Goal: Task Accomplishment & Management: Manage account settings

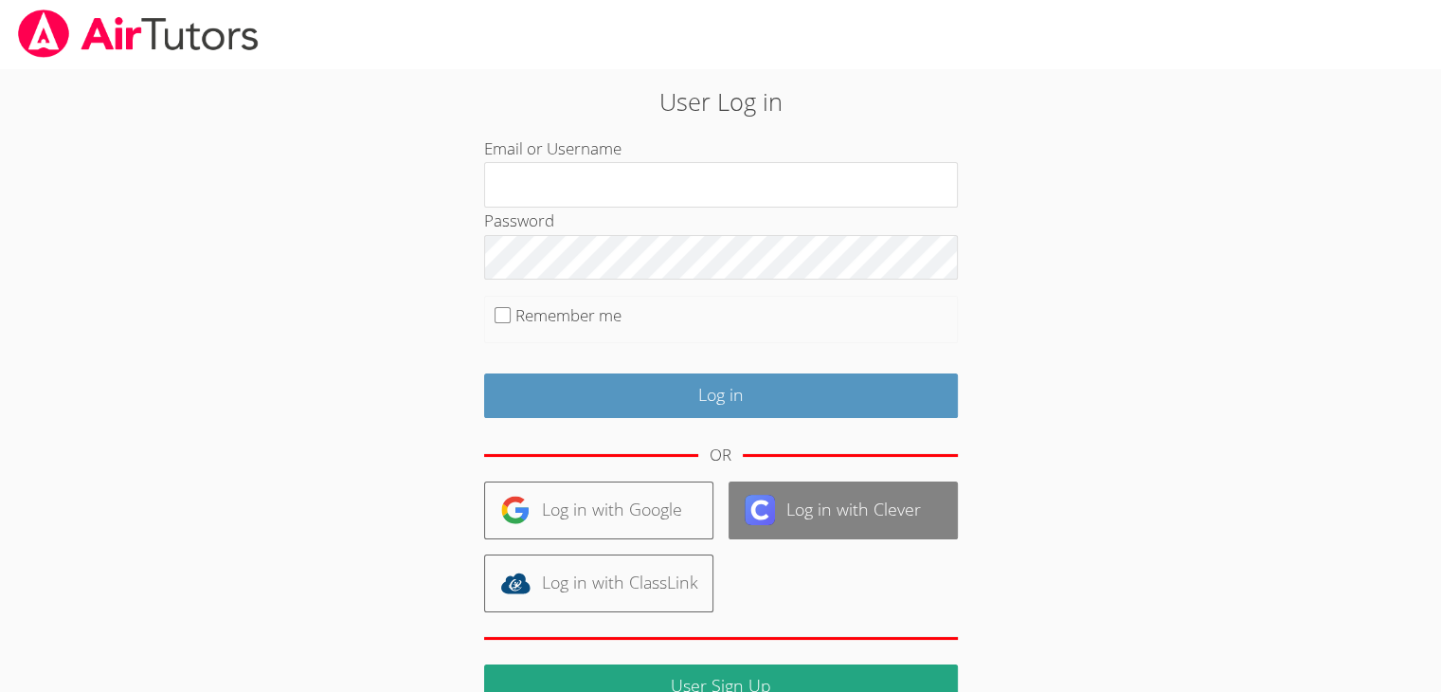
click at [876, 522] on link "Log in with Clever" at bounding box center [843, 510] width 229 height 58
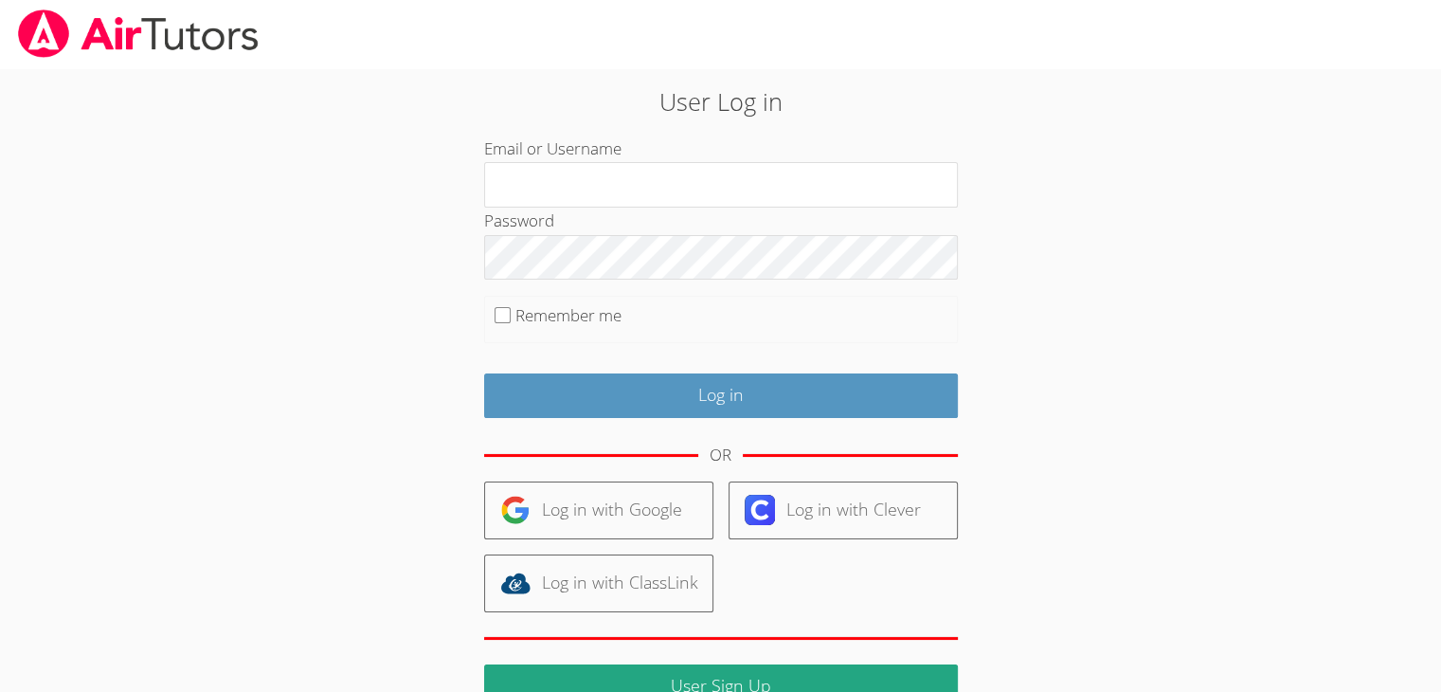
click at [248, 362] on div "User Log in Email or Username Password Remember me Log in OR Log in with Google…" at bounding box center [720, 401] width 1081 height 667
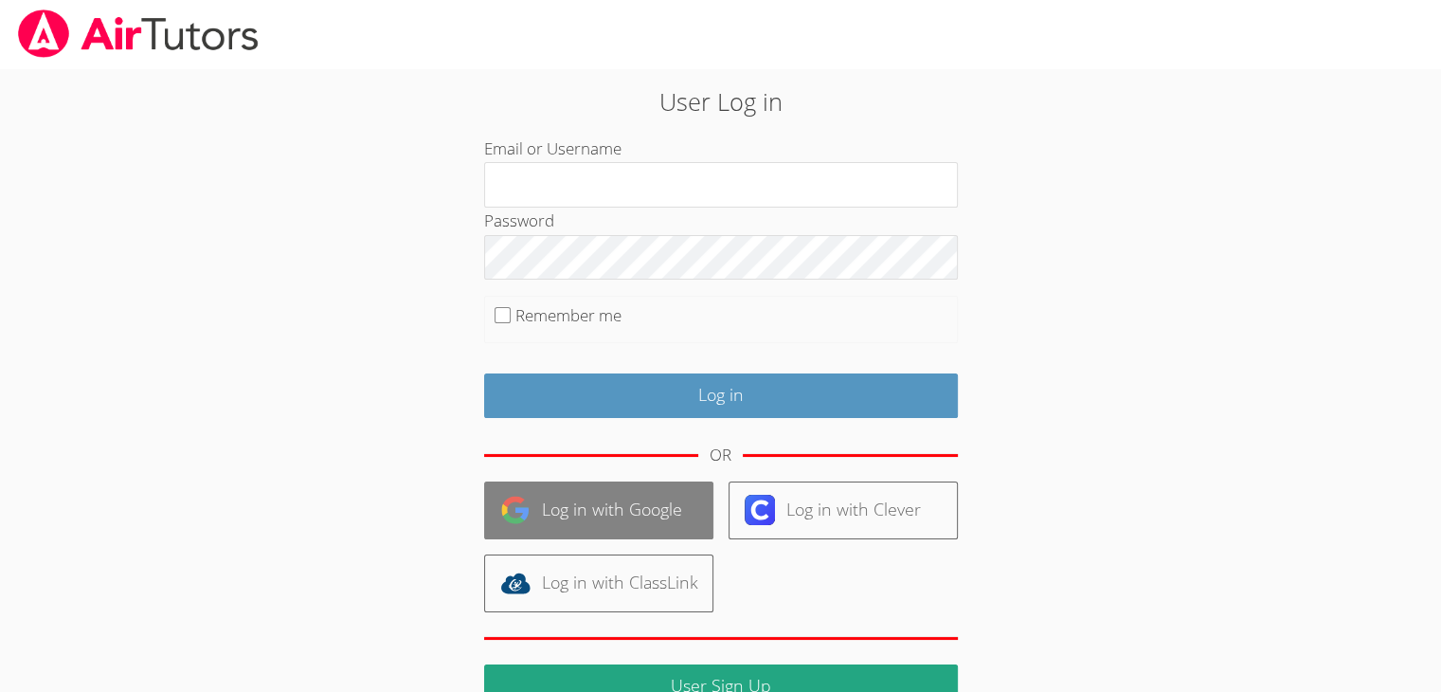
click at [594, 524] on link "Log in with Google" at bounding box center [598, 510] width 229 height 58
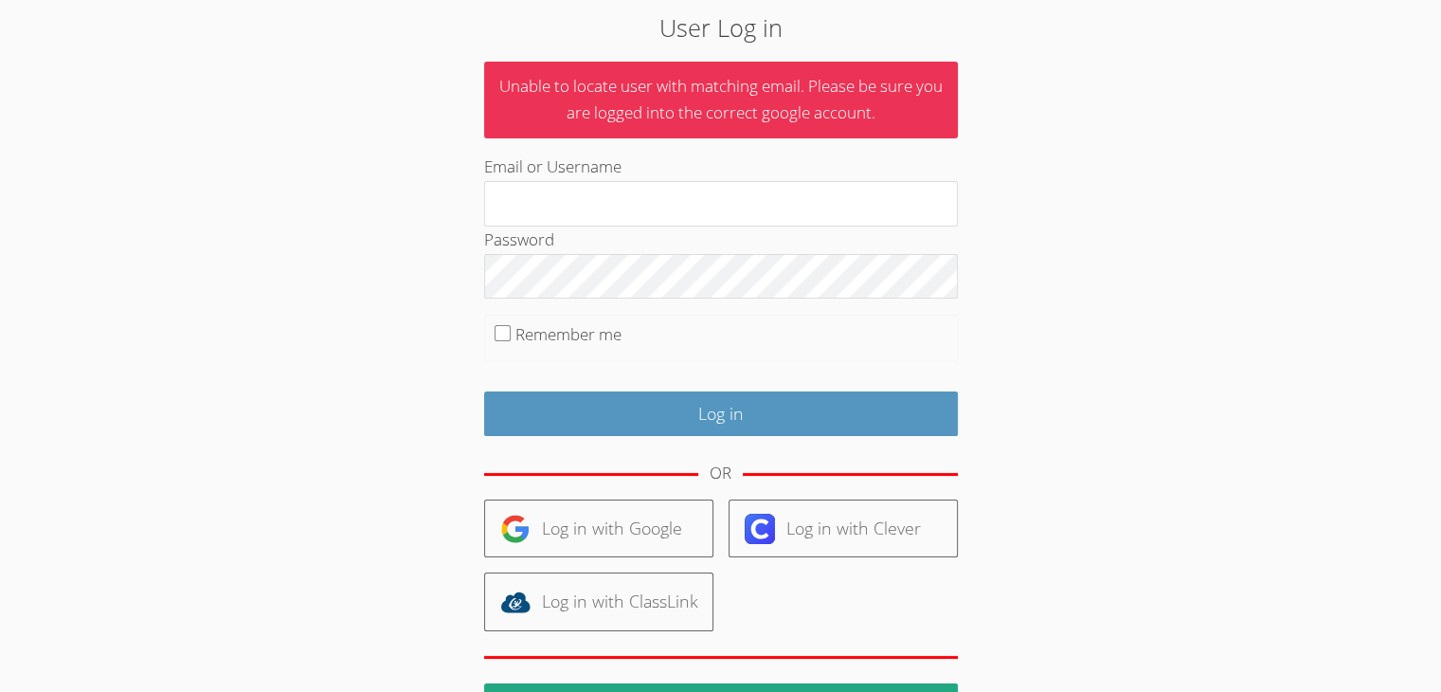
scroll to position [72, 0]
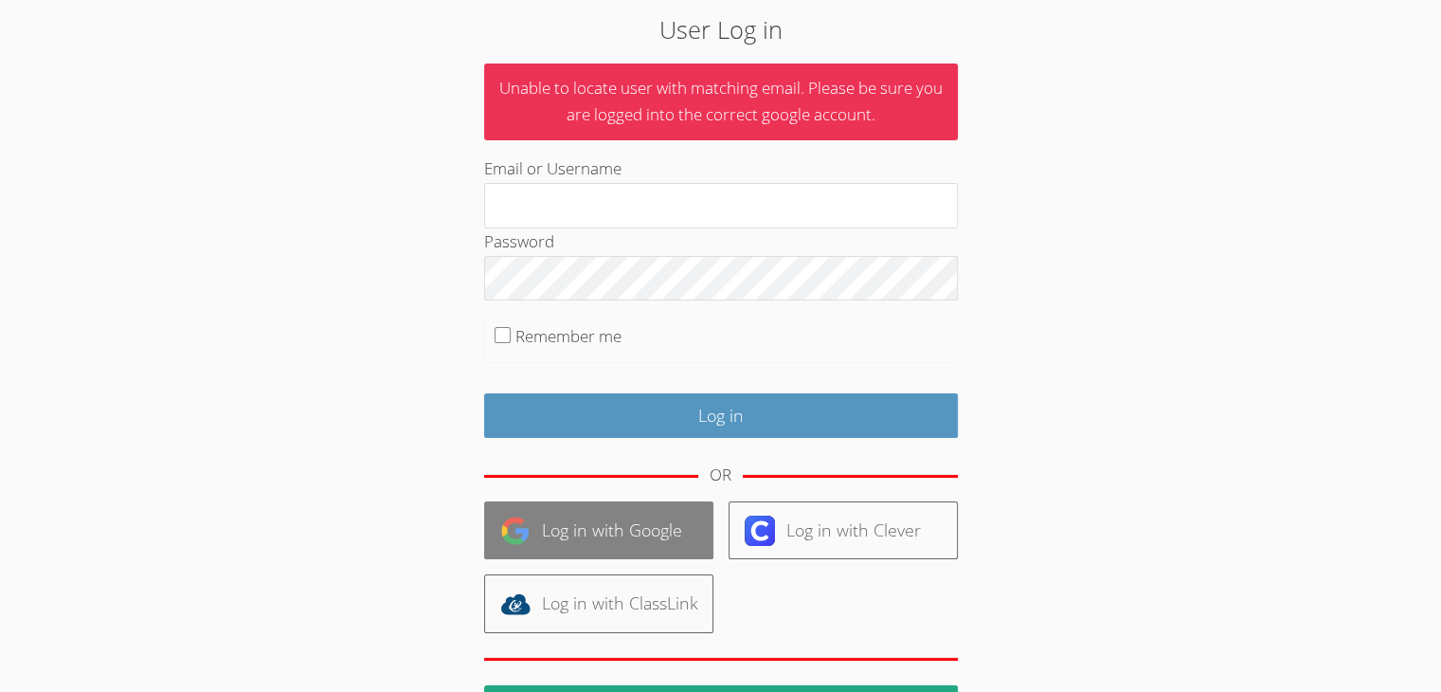
click at [628, 509] on link "Log in with Google" at bounding box center [598, 530] width 229 height 58
